Goal: Task Accomplishment & Management: Manage account settings

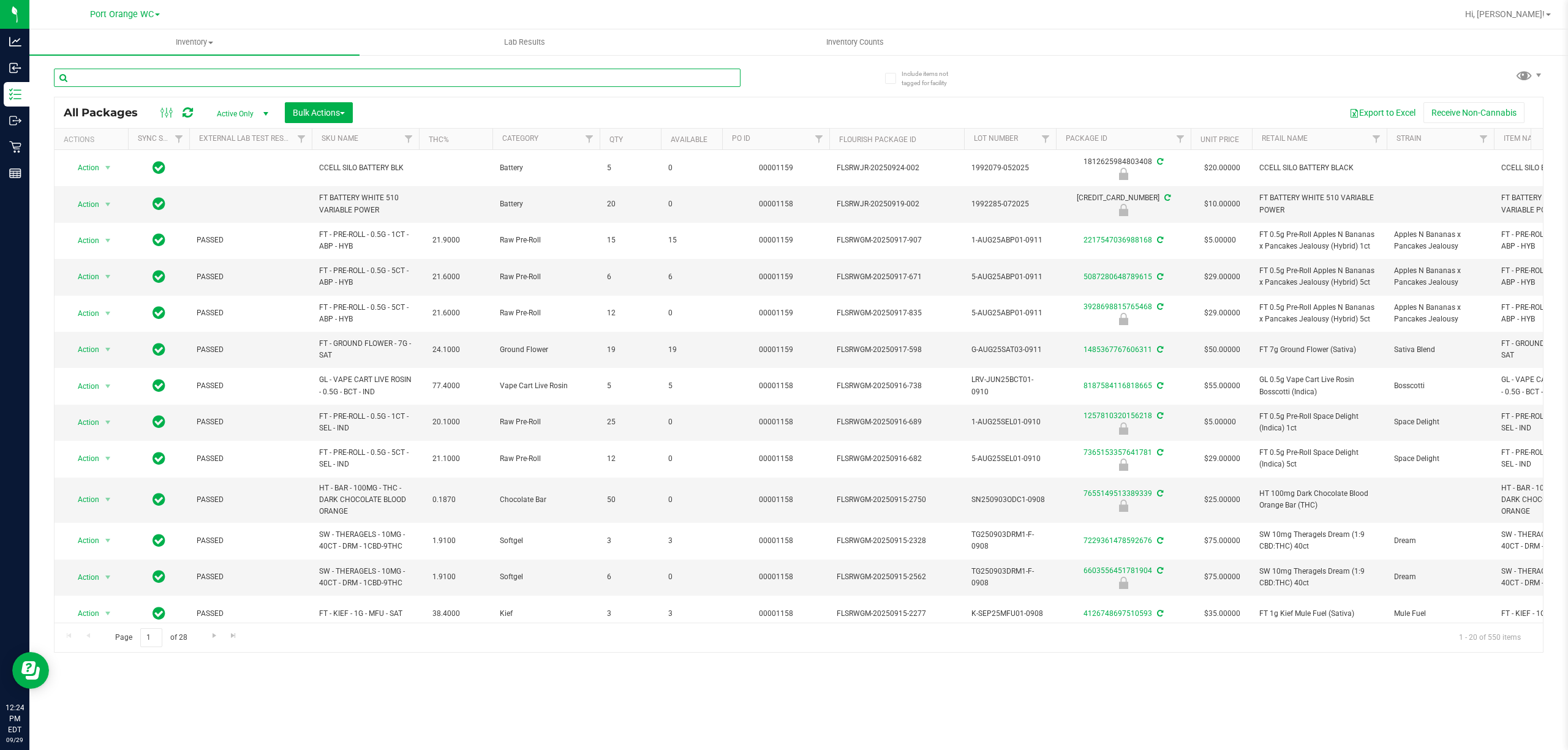
click at [184, 73] on input "text" at bounding box center [397, 78] width 687 height 19
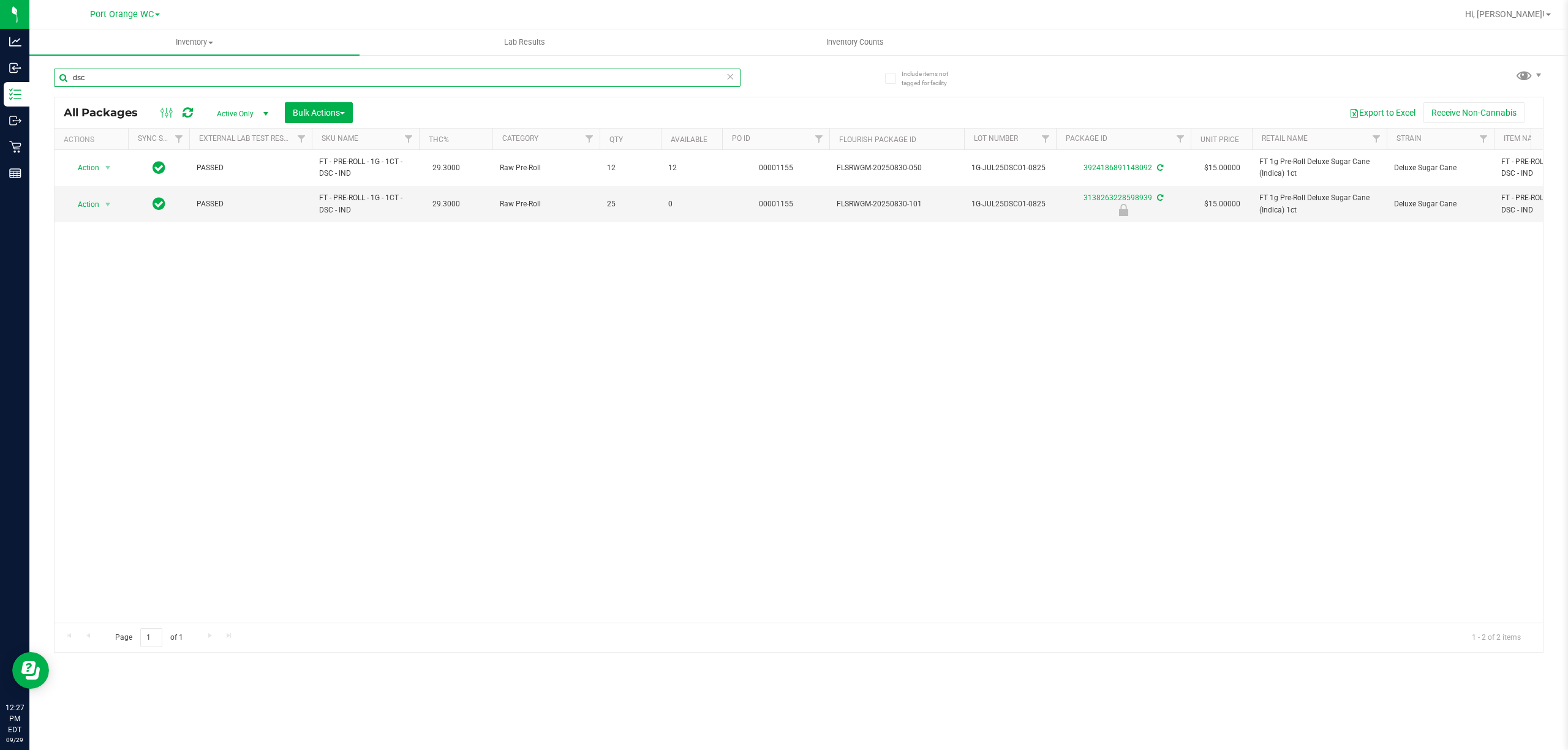
click at [263, 76] on input "dsc" at bounding box center [397, 78] width 687 height 19
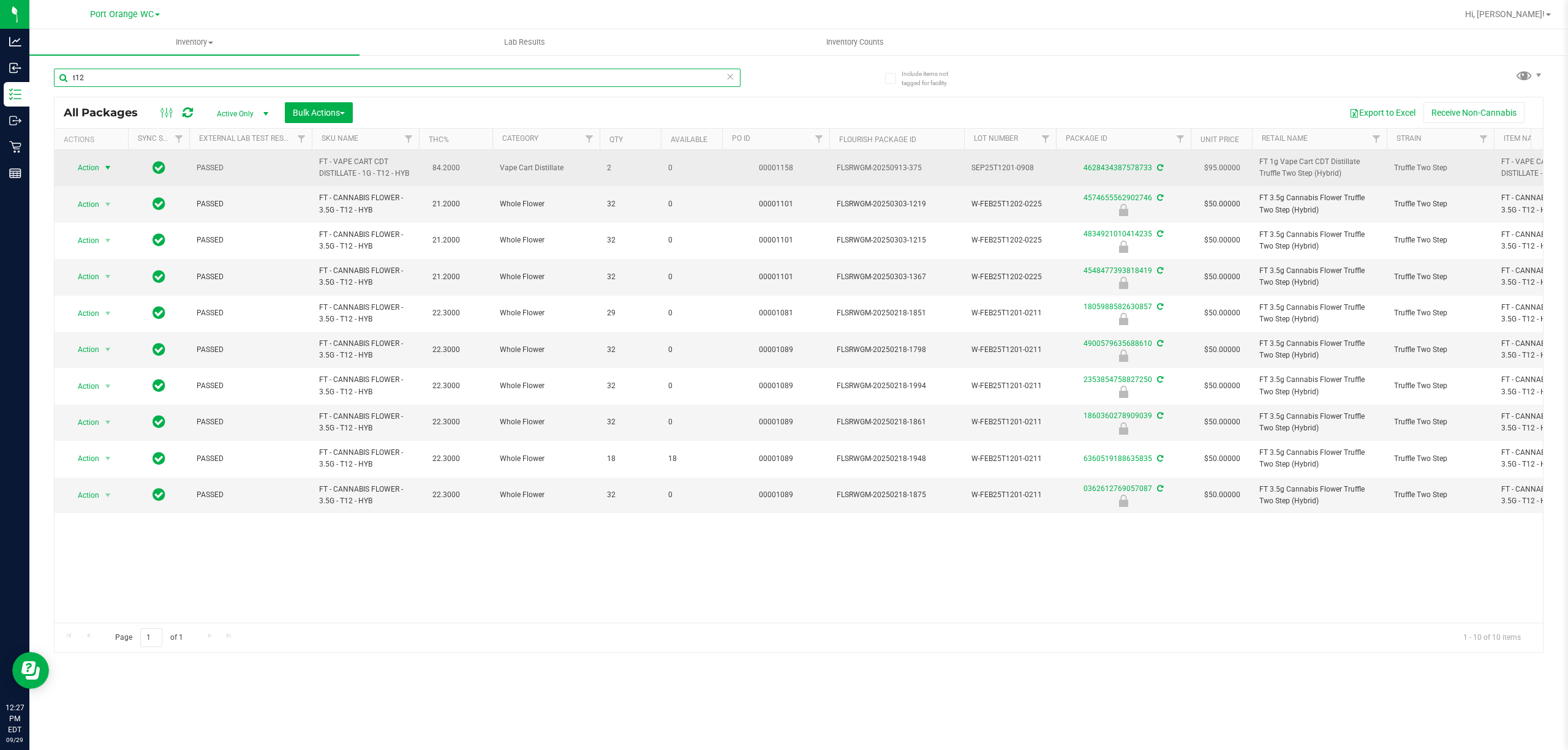
type input "t12"
click at [104, 163] on span "select" at bounding box center [108, 168] width 10 height 10
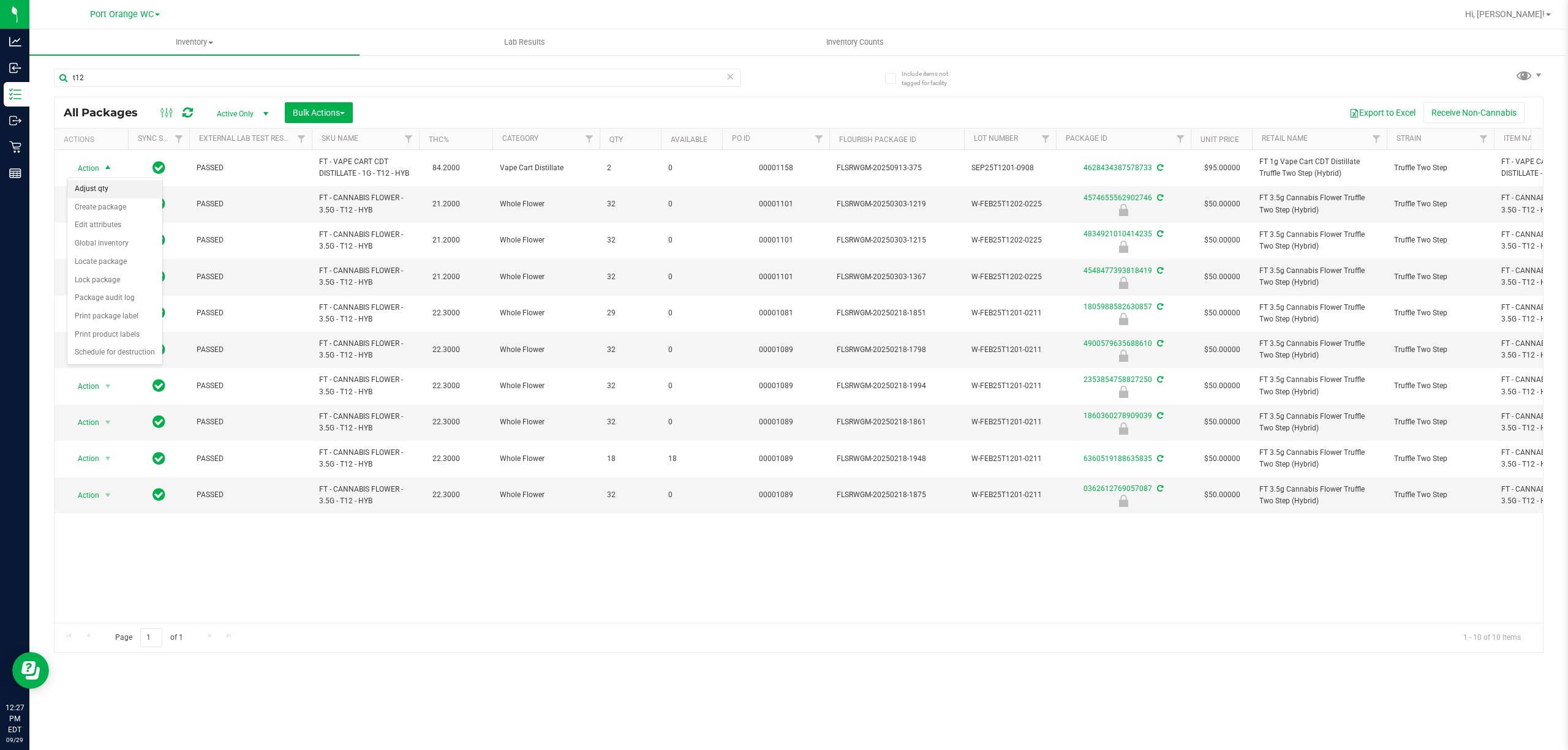
click at [106, 189] on li "Adjust qty" at bounding box center [115, 189] width 95 height 19
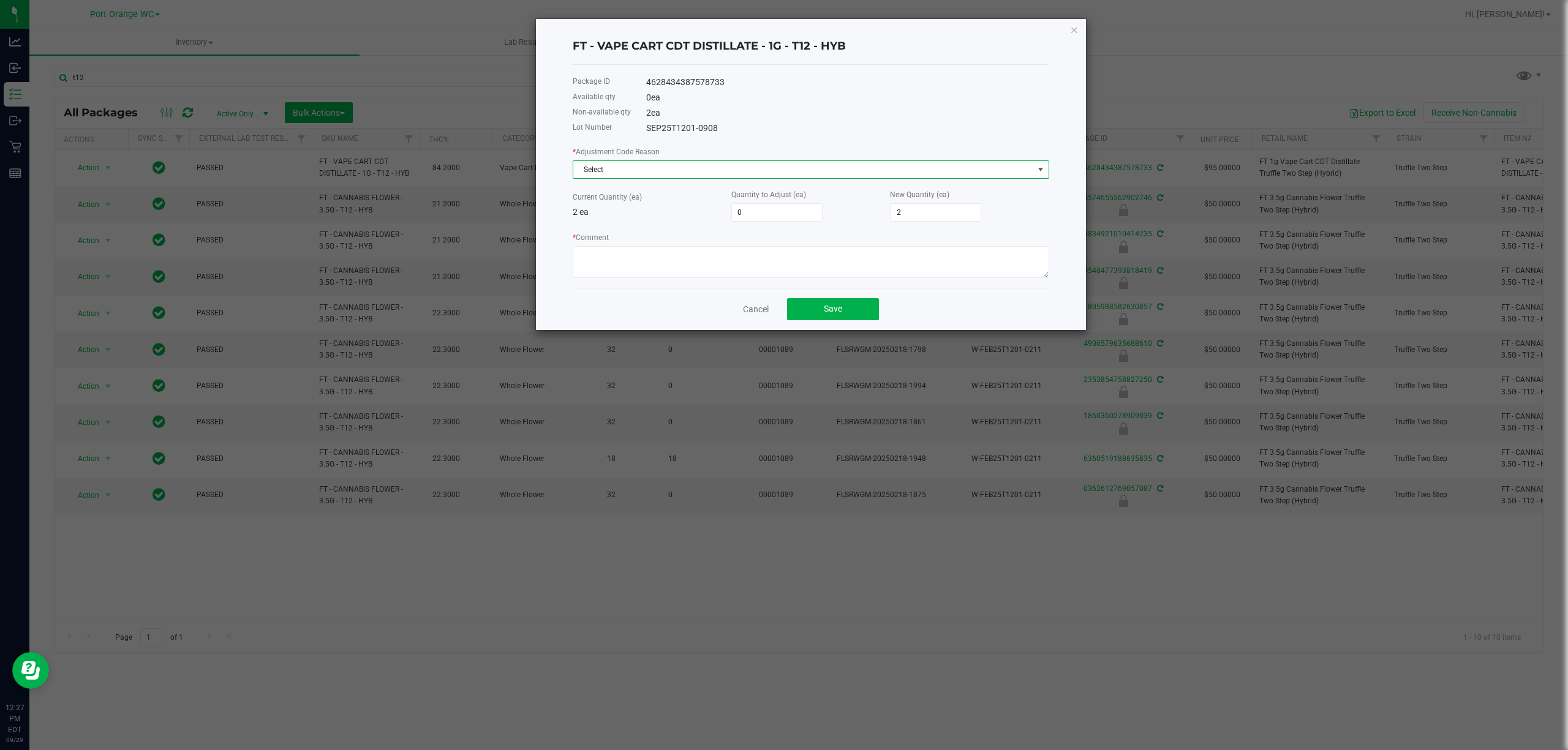
click at [713, 163] on span "Select" at bounding box center [803, 170] width 460 height 17
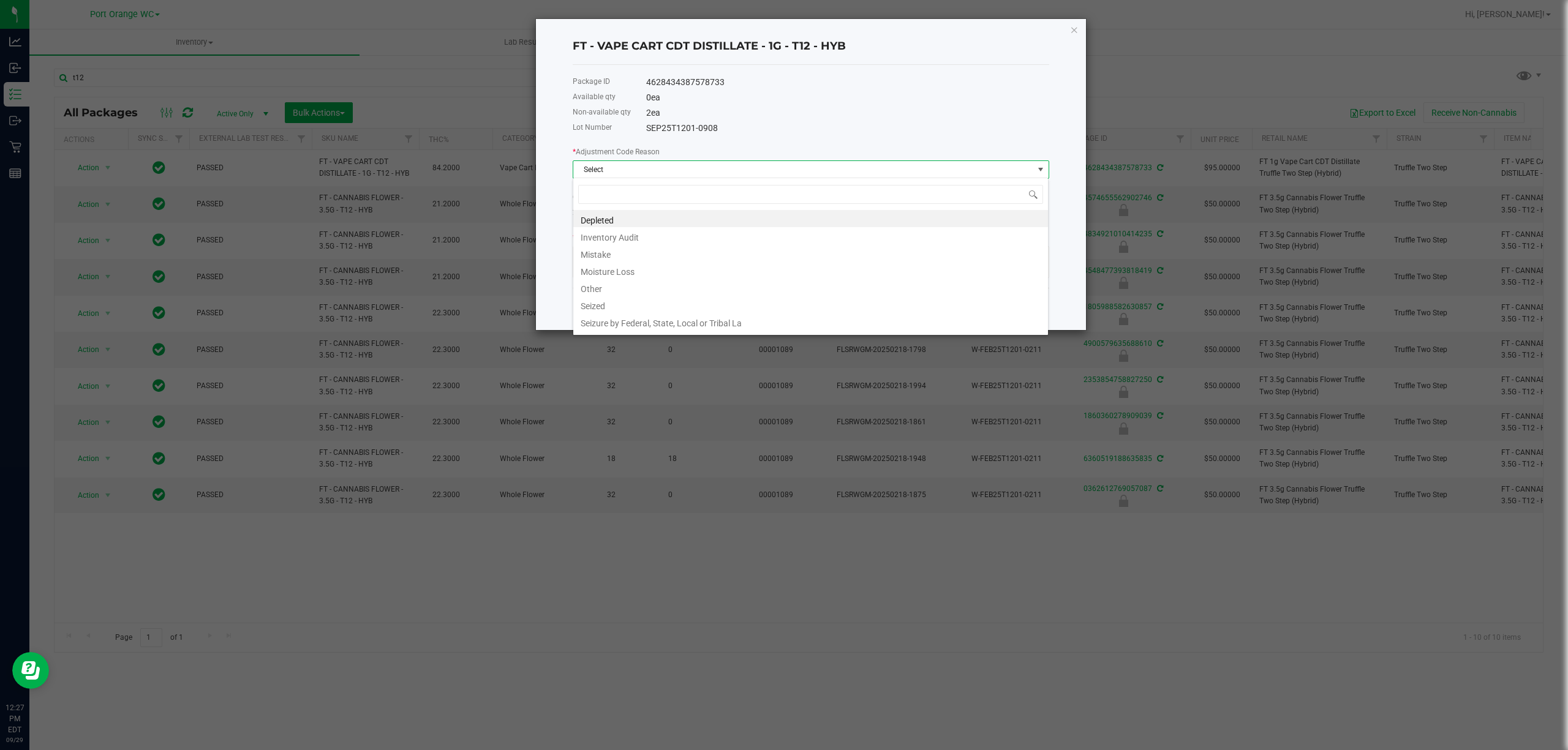
scroll to position [19, 476]
click at [614, 293] on li "Other" at bounding box center [811, 287] width 475 height 17
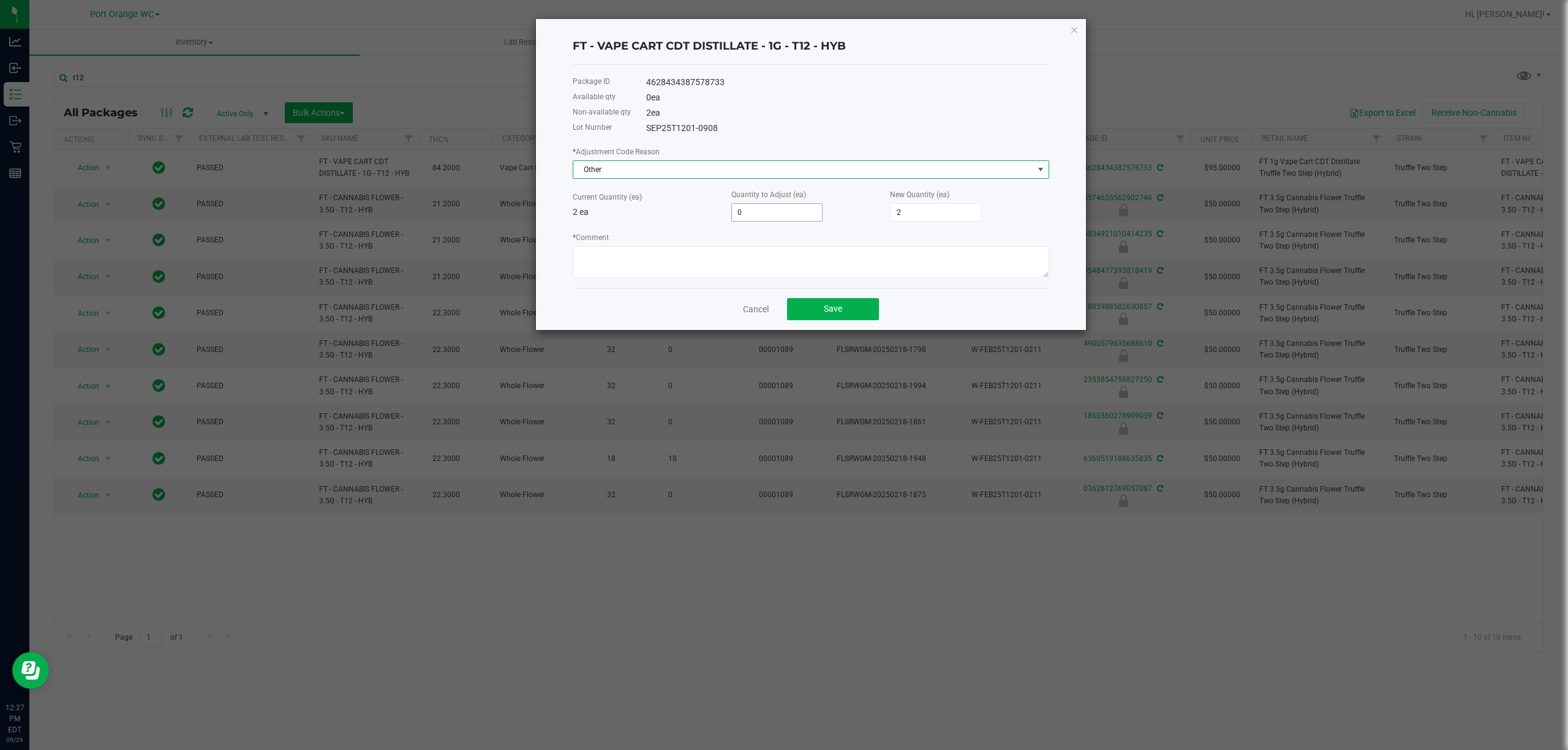
click at [791, 204] on span "0" at bounding box center [777, 213] width 91 height 19
drag, startPoint x: 785, startPoint y: 210, endPoint x: 775, endPoint y: 224, distance: 17.2
click at [785, 211] on input "0" at bounding box center [777, 213] width 90 height 17
type input "1"
type input "3"
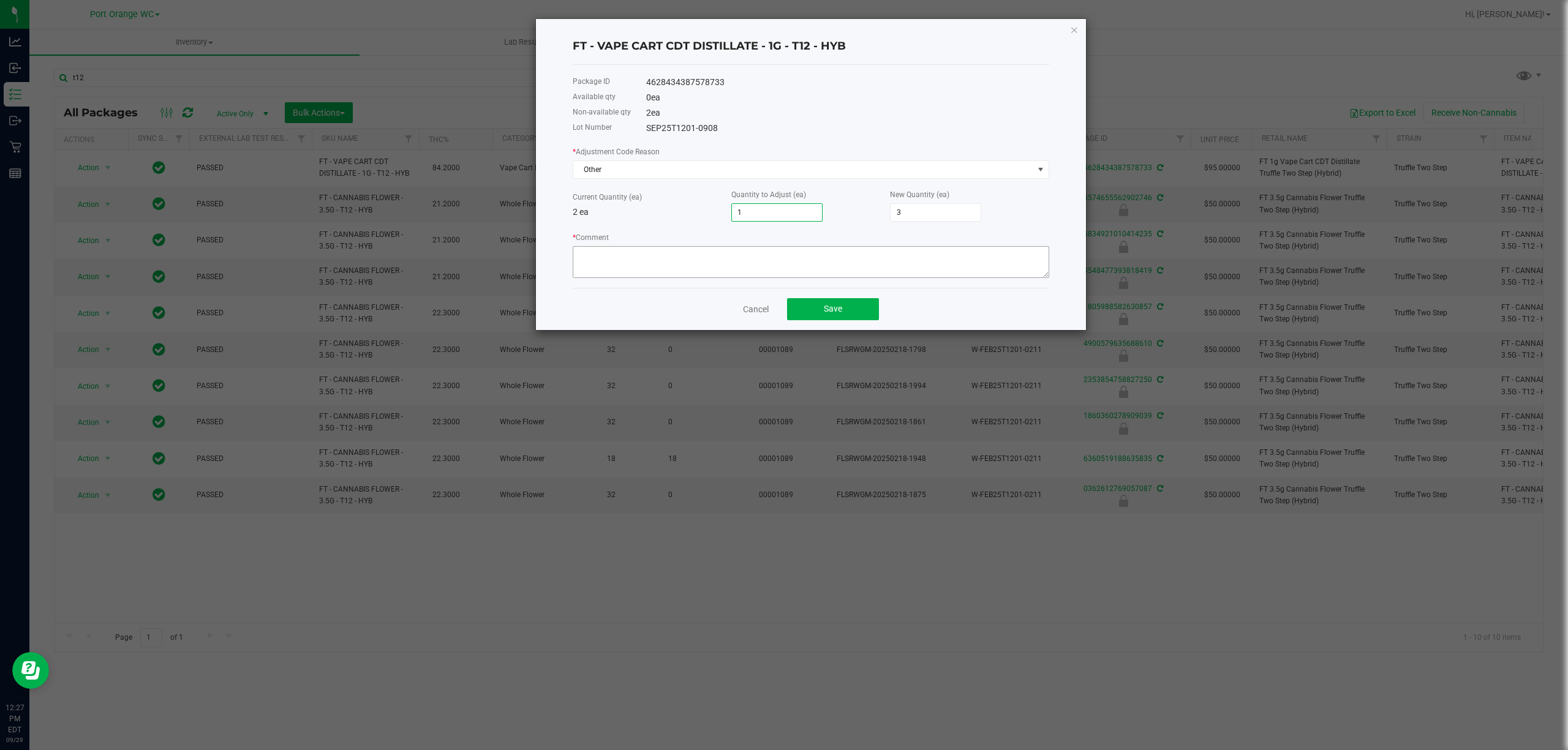
type input "1"
click at [741, 260] on textarea "* Comment" at bounding box center [811, 262] width 477 height 32
type textarea "adding back"
click at [831, 313] on span "Save" at bounding box center [833, 309] width 19 height 10
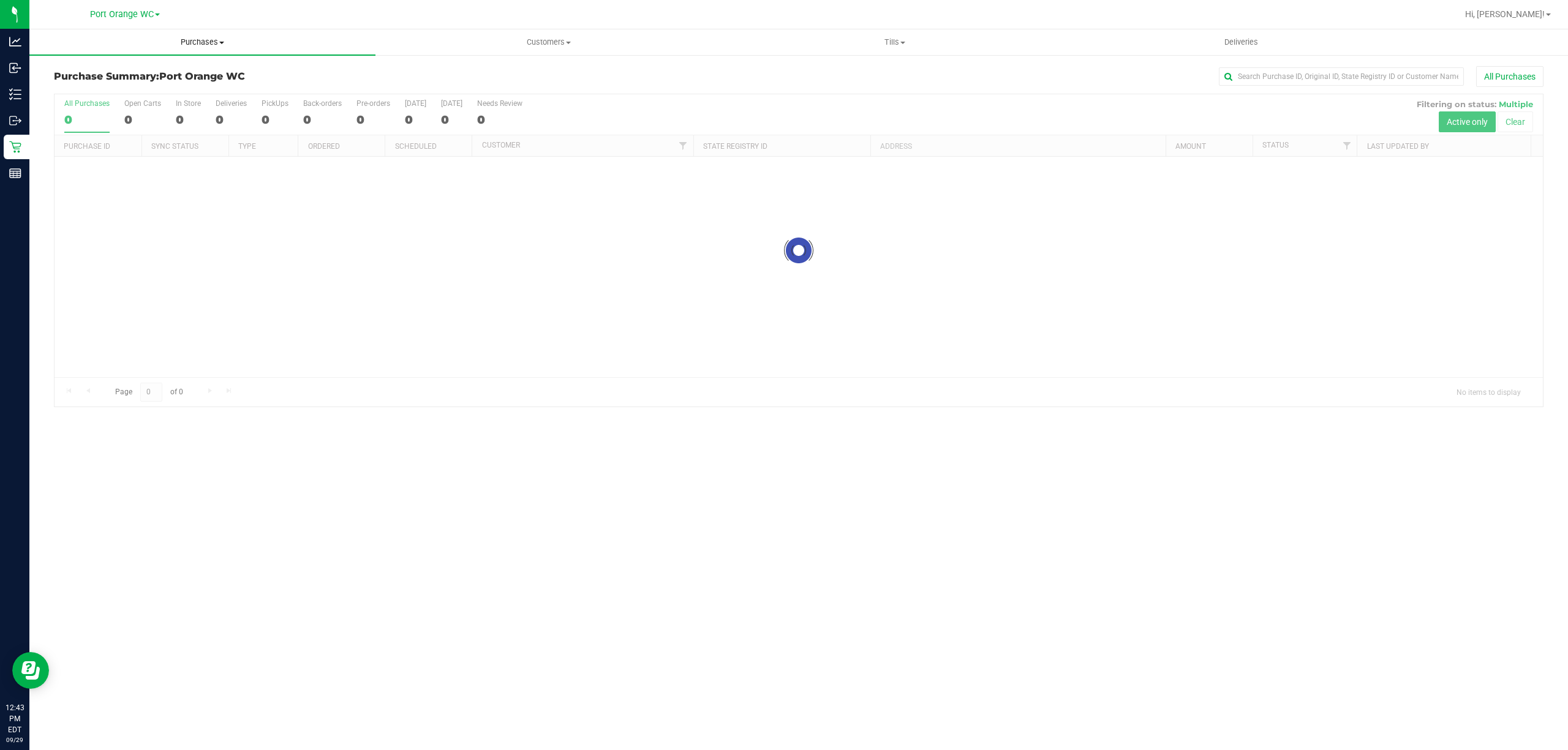
click at [213, 38] on span "Purchases" at bounding box center [202, 43] width 346 height 11
click at [136, 89] on li "Fulfillment" at bounding box center [202, 89] width 346 height 15
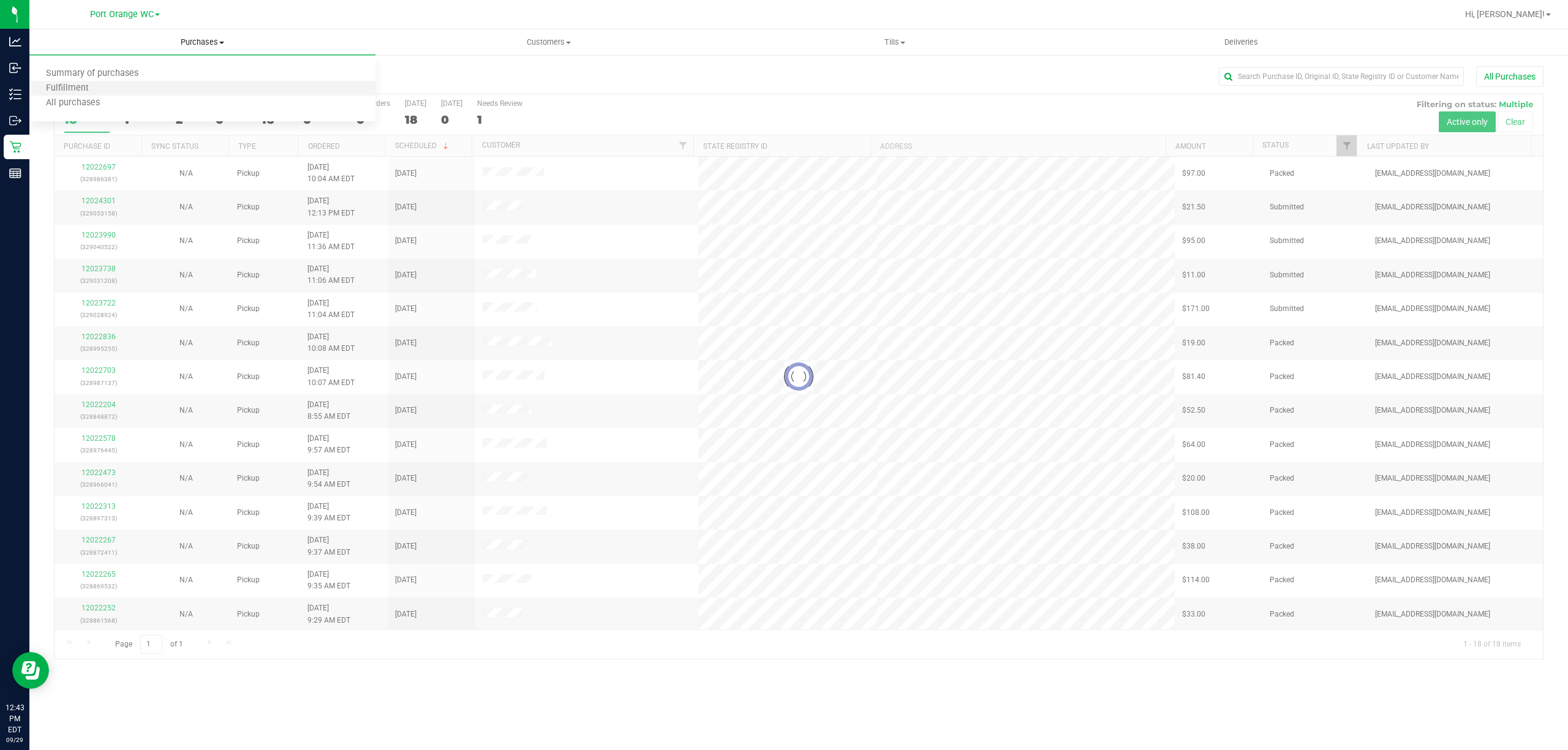
click at [136, 89] on li "Fulfillment" at bounding box center [202, 89] width 346 height 15
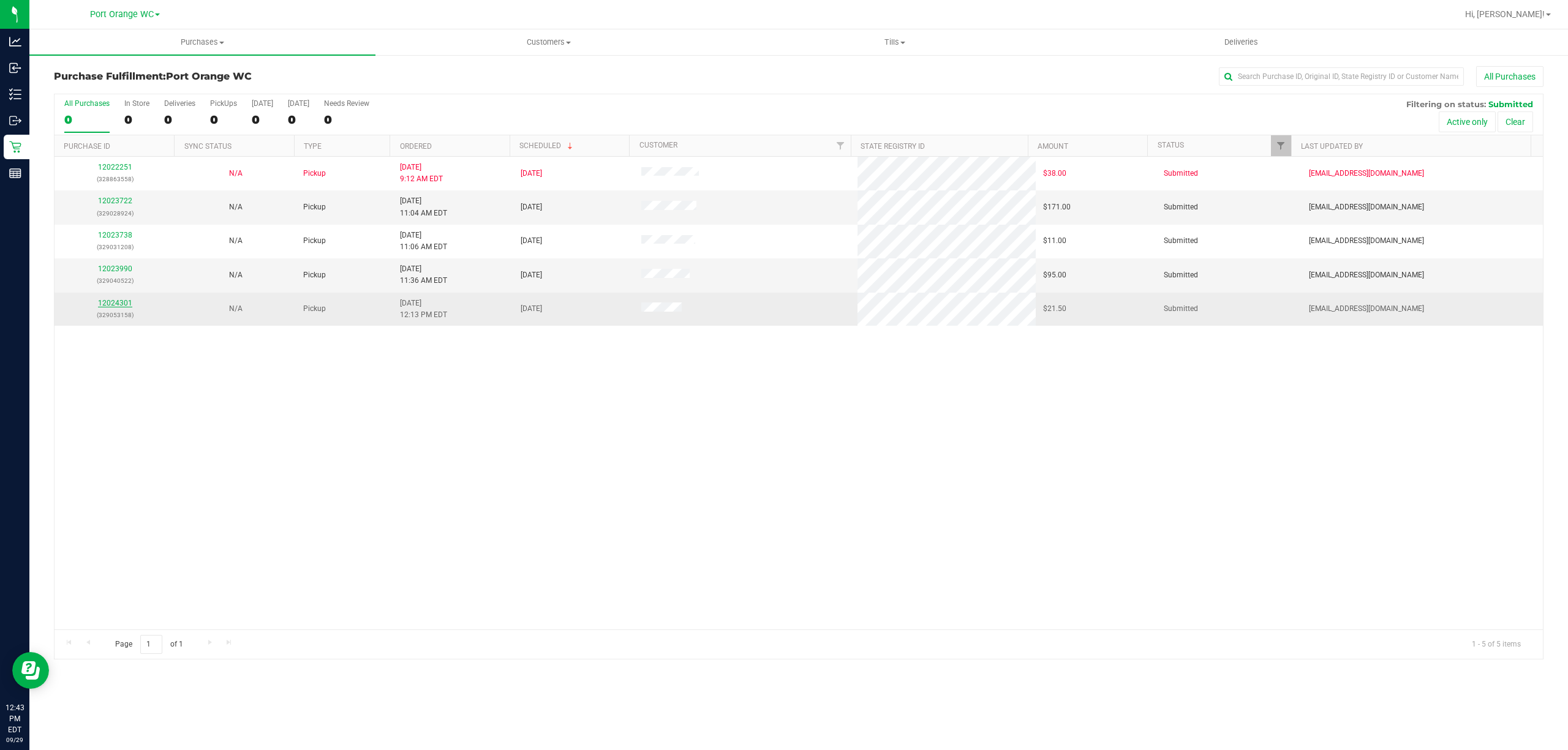
click at [101, 300] on link "12024301" at bounding box center [115, 303] width 35 height 9
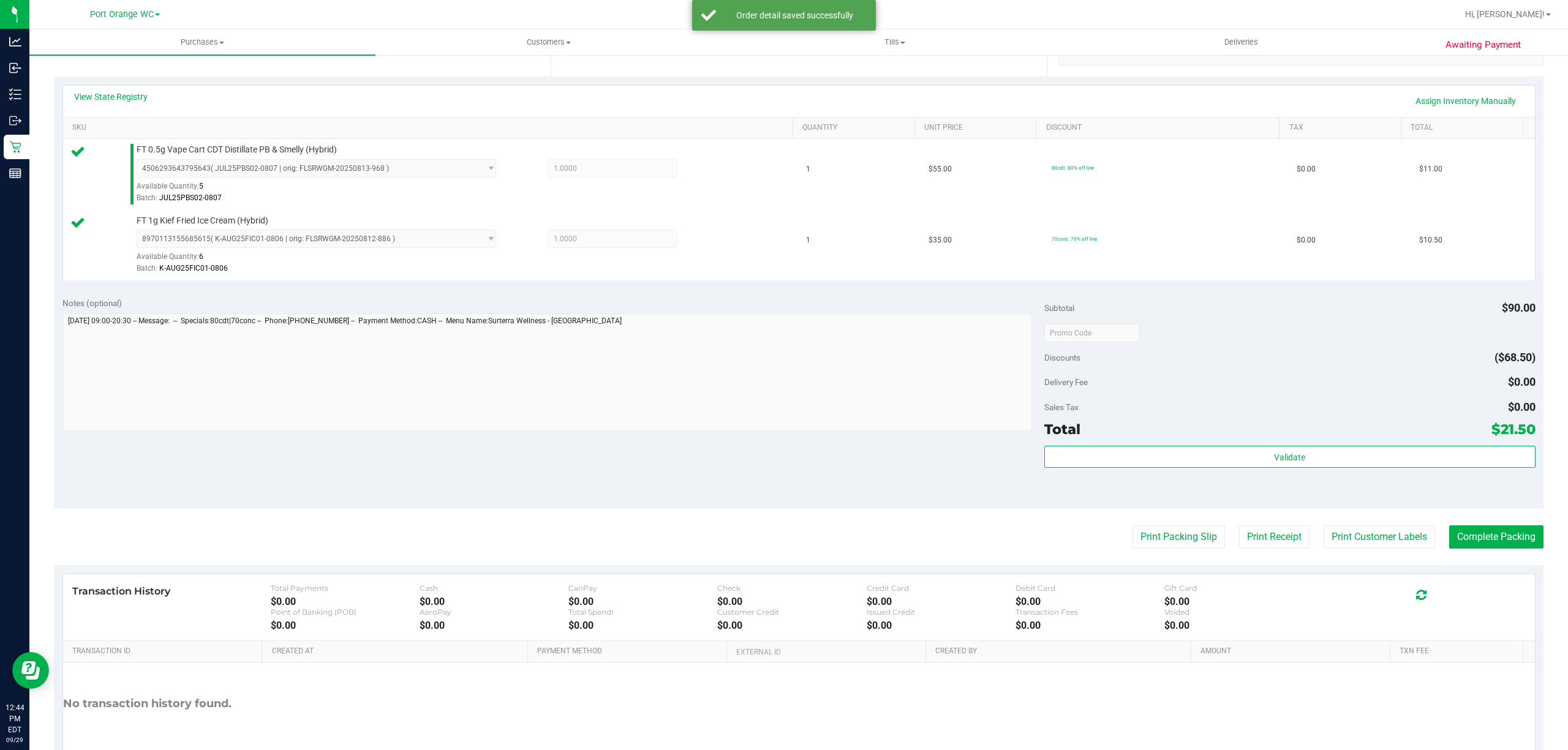
scroll to position [255, 0]
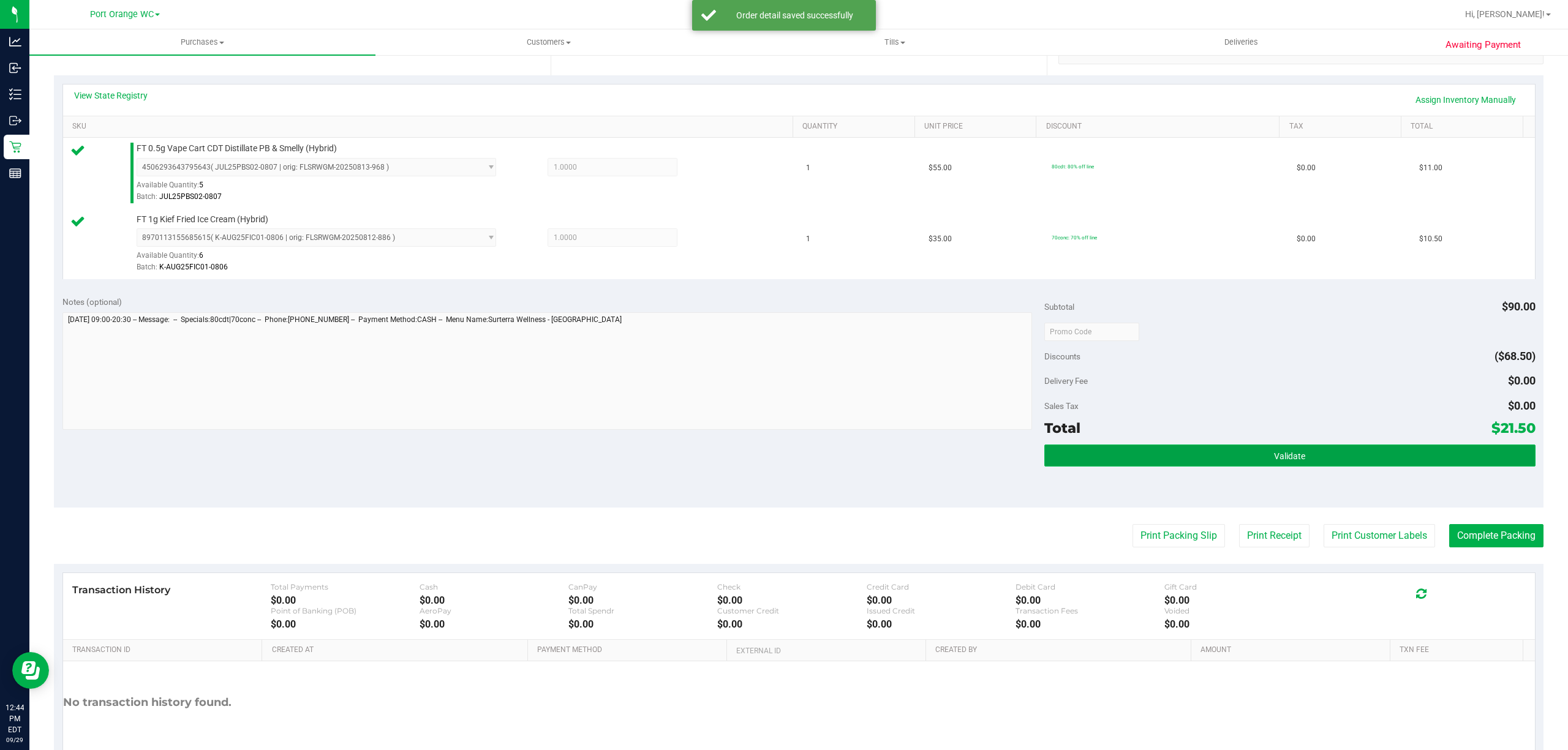
click at [1324, 451] on button "Validate" at bounding box center [1290, 456] width 491 height 22
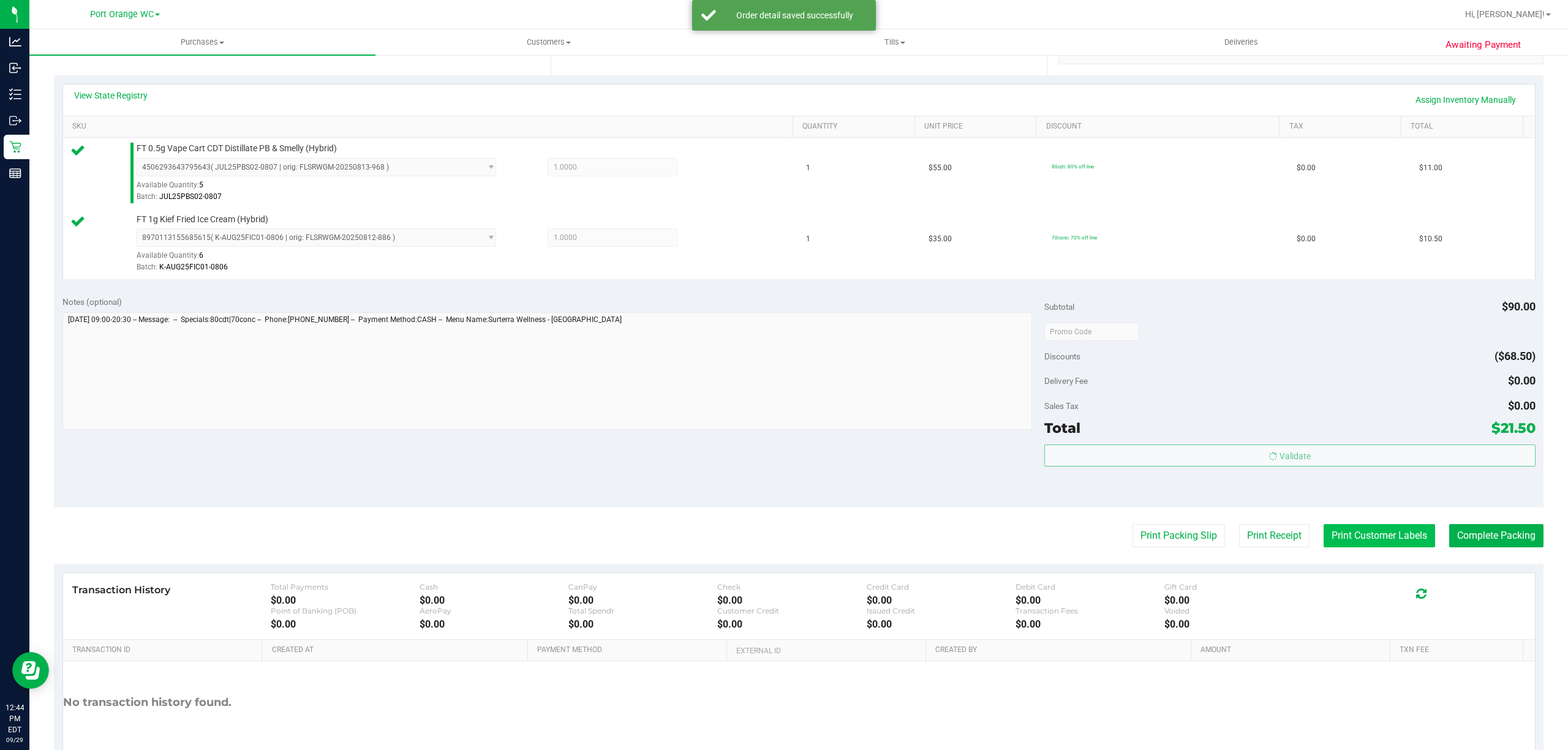
click at [1368, 545] on button "Print Customer Labels" at bounding box center [1379, 536] width 112 height 23
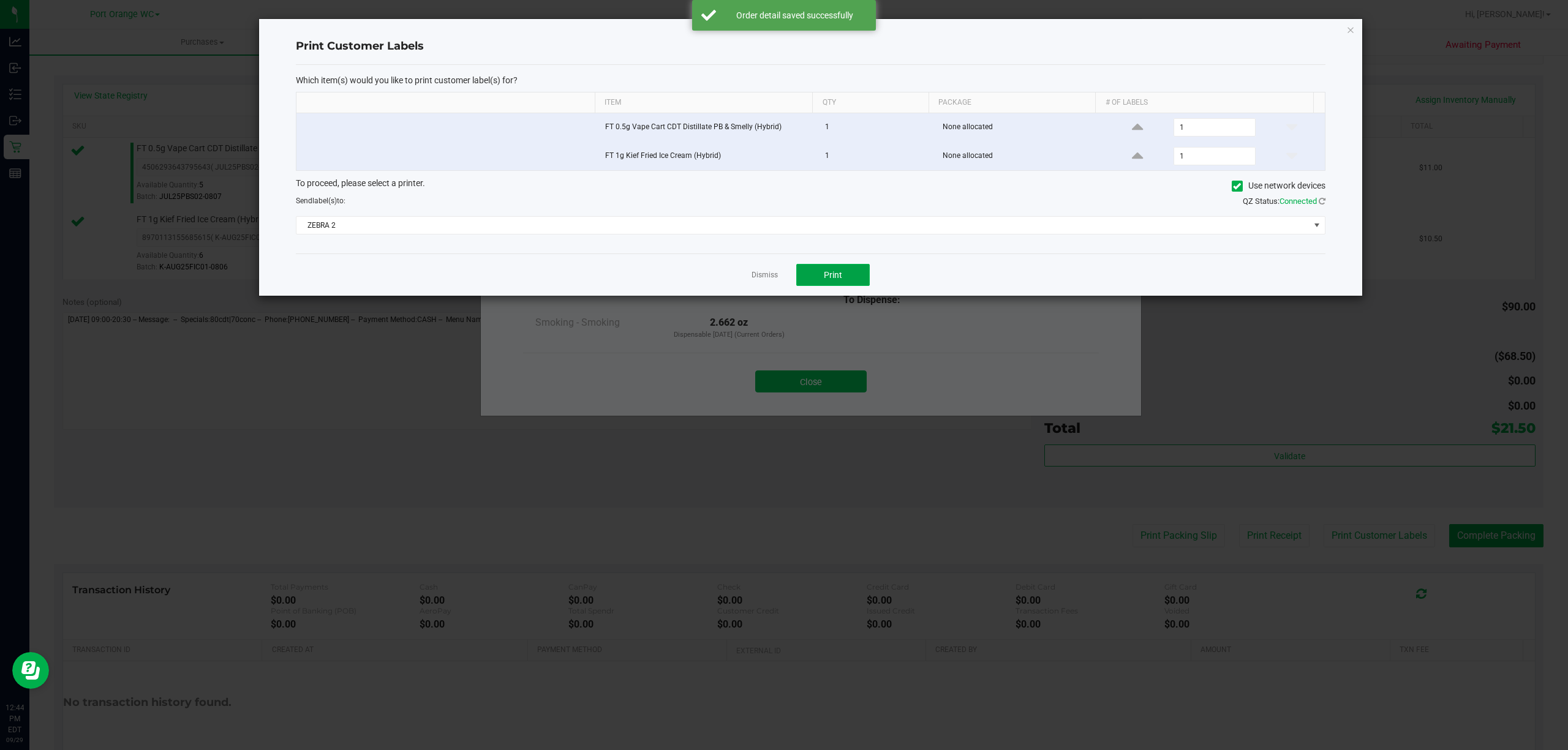
click at [845, 282] on button "Print" at bounding box center [833, 275] width 73 height 22
click at [753, 278] on link "Dismiss" at bounding box center [764, 275] width 27 height 10
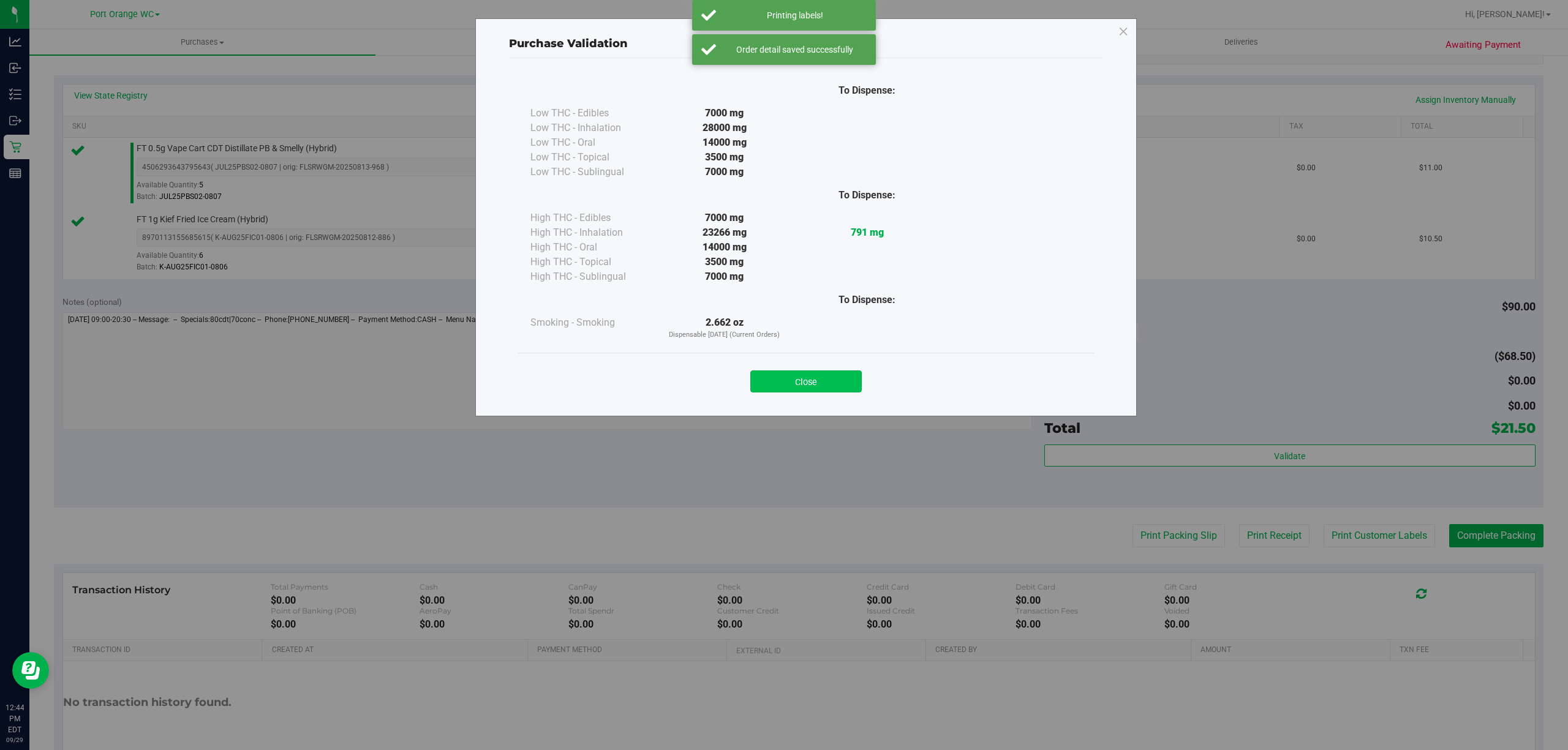
click at [791, 386] on button "Close" at bounding box center [806, 382] width 112 height 22
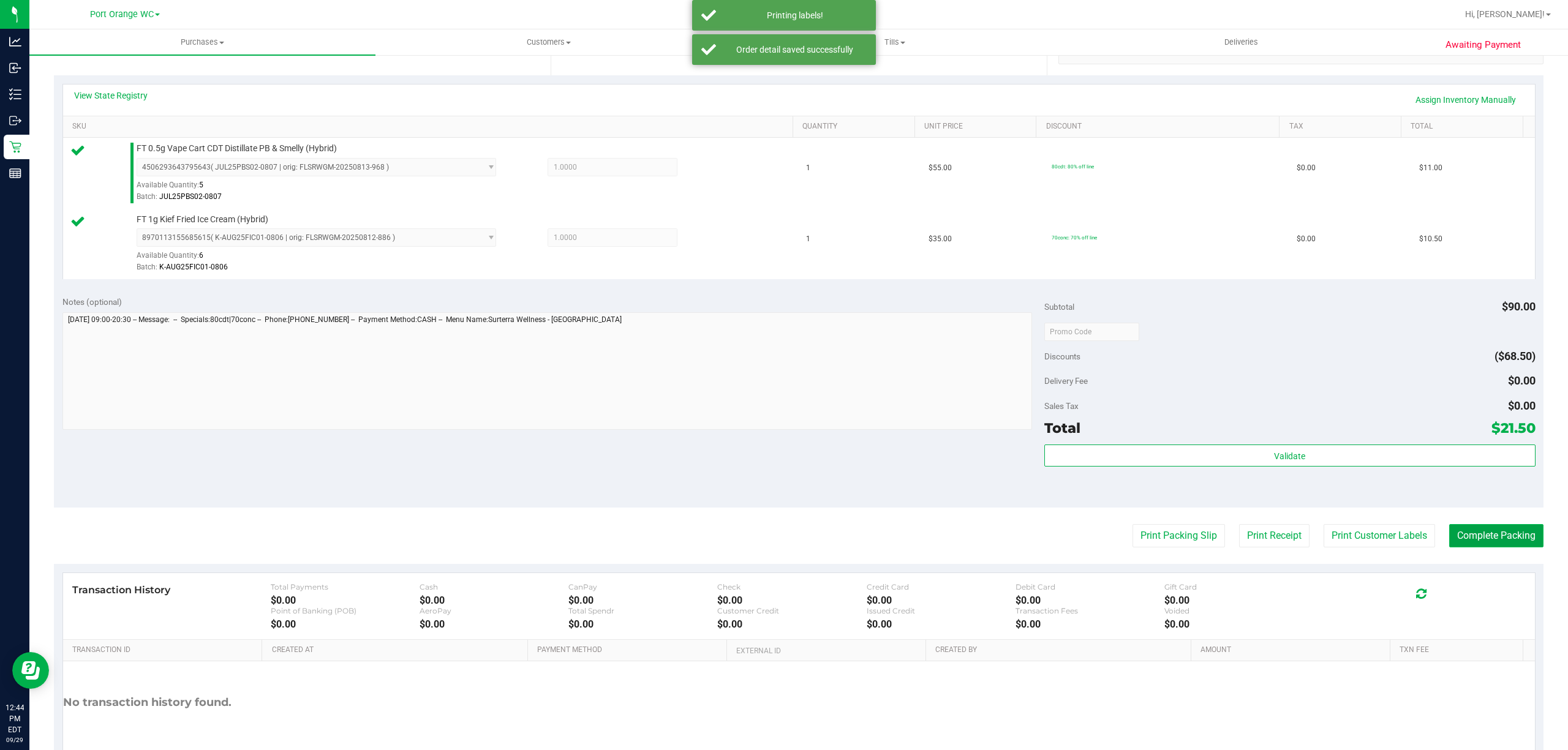
click at [1505, 544] on button "Complete Packing" at bounding box center [1496, 536] width 94 height 23
